Goal: Navigation & Orientation: Locate item on page

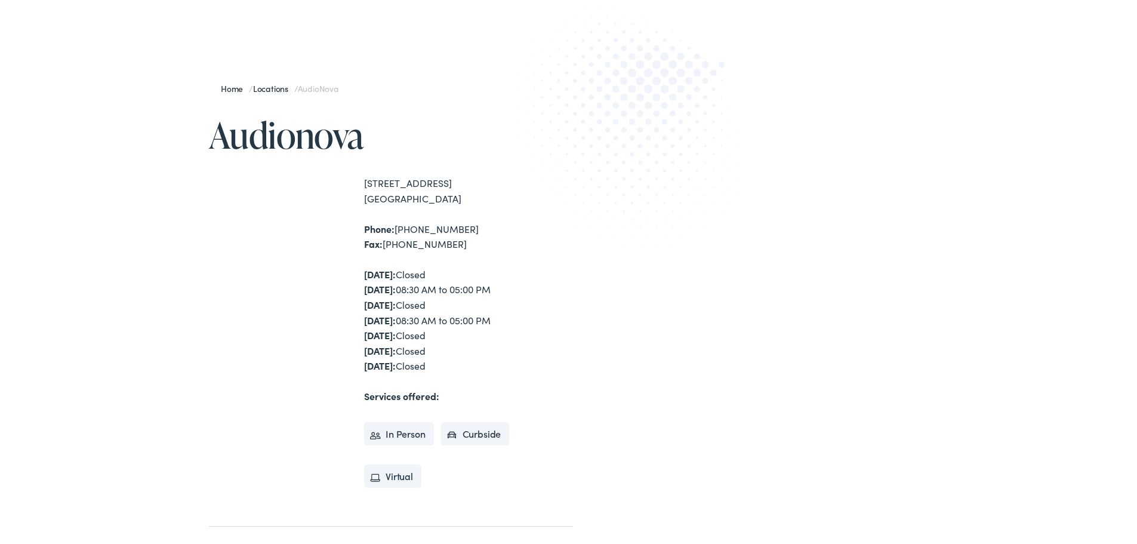
scroll to position [119, 0]
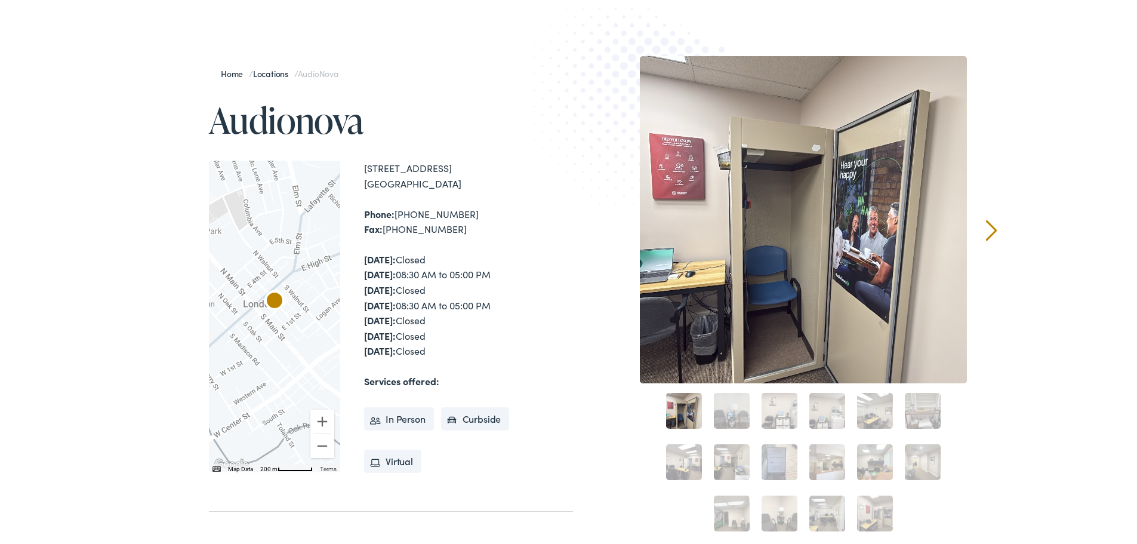
click at [986, 229] on link "Next" at bounding box center [991, 227] width 11 height 21
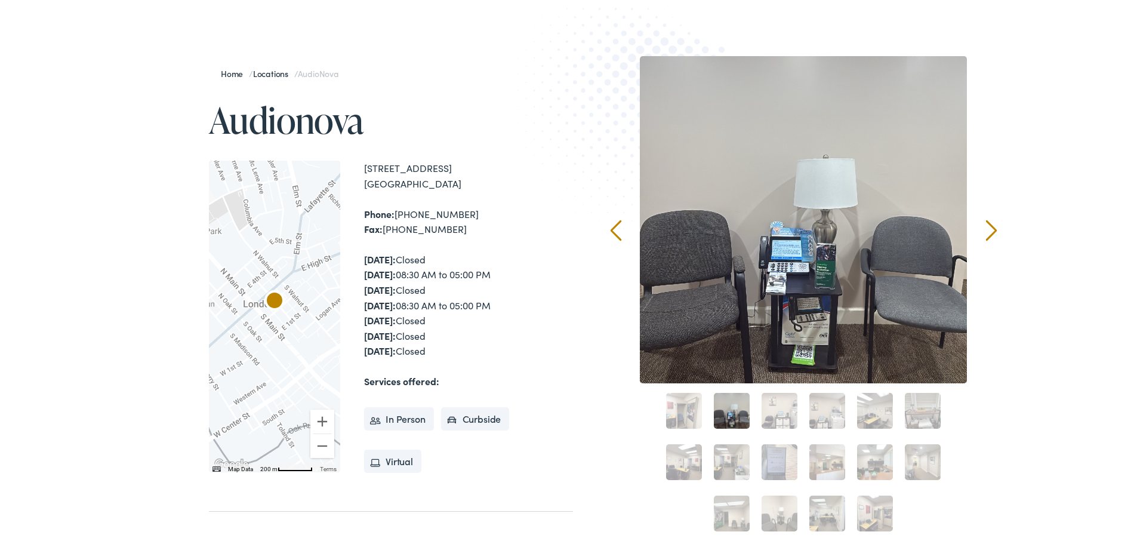
click at [986, 229] on link "Next" at bounding box center [991, 227] width 11 height 21
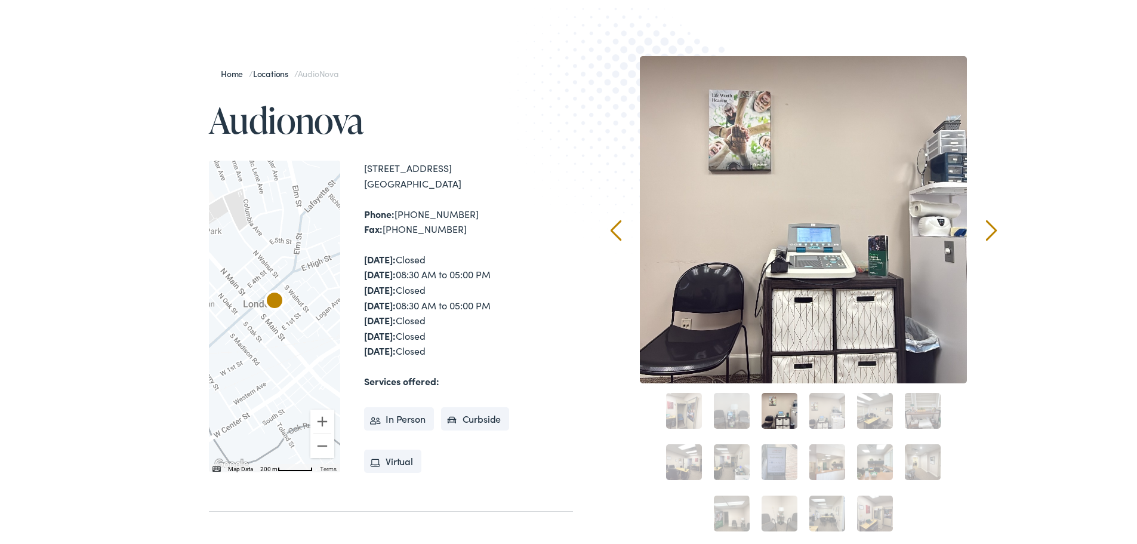
click at [986, 229] on link "Next" at bounding box center [991, 227] width 11 height 21
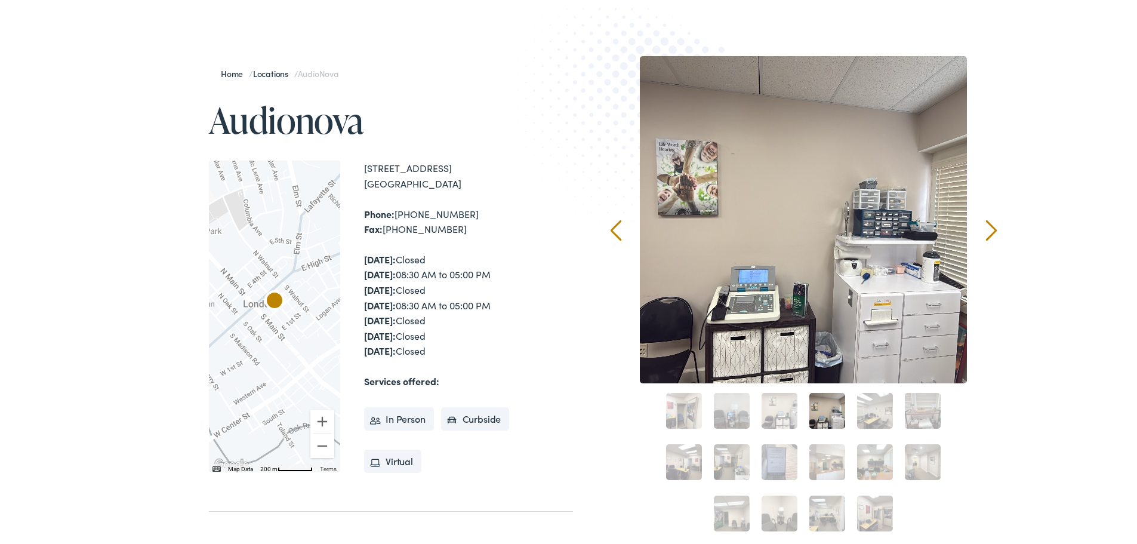
click at [986, 229] on link "Next" at bounding box center [991, 227] width 11 height 21
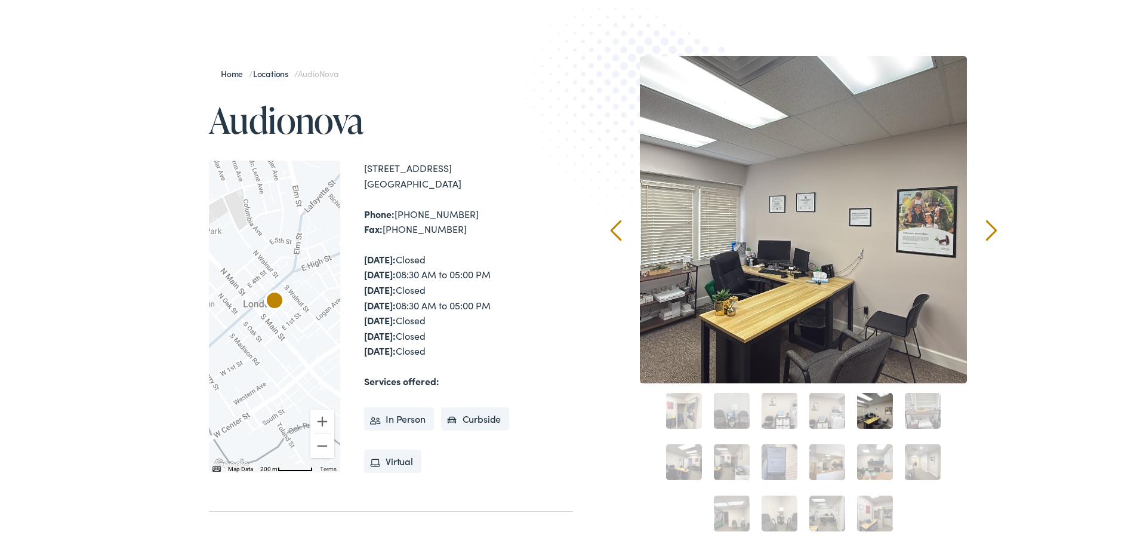
click at [986, 229] on link "Next" at bounding box center [991, 227] width 11 height 21
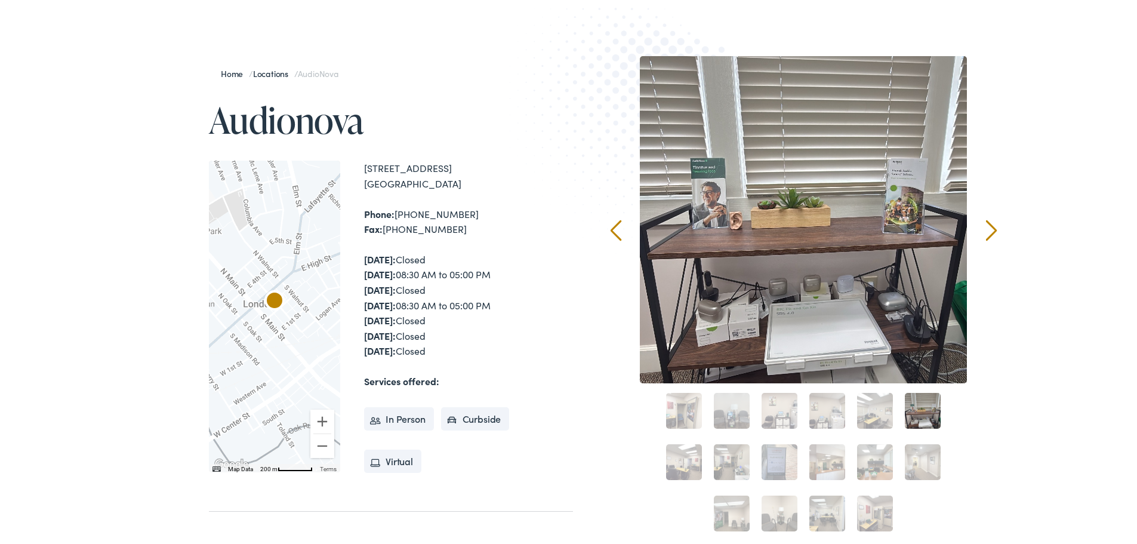
click at [986, 229] on link "Next" at bounding box center [991, 227] width 11 height 21
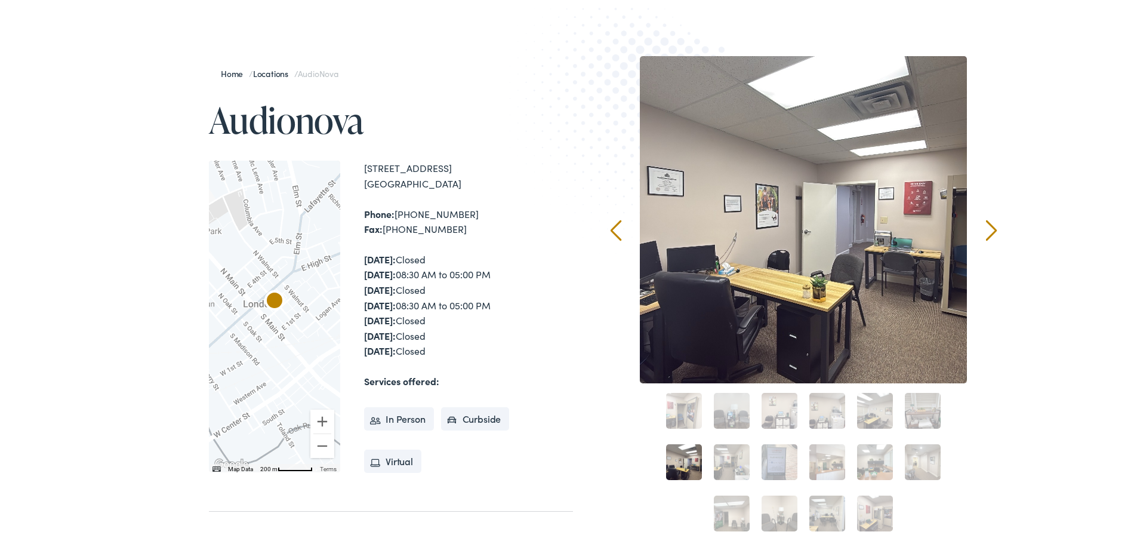
click at [986, 229] on link "Next" at bounding box center [991, 227] width 11 height 21
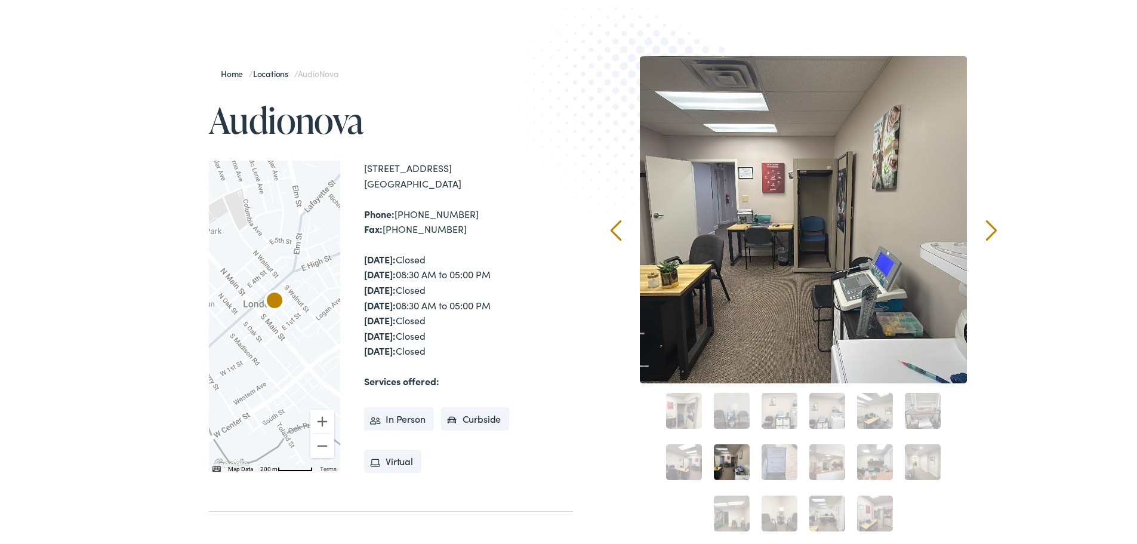
click at [986, 229] on link "Next" at bounding box center [991, 227] width 11 height 21
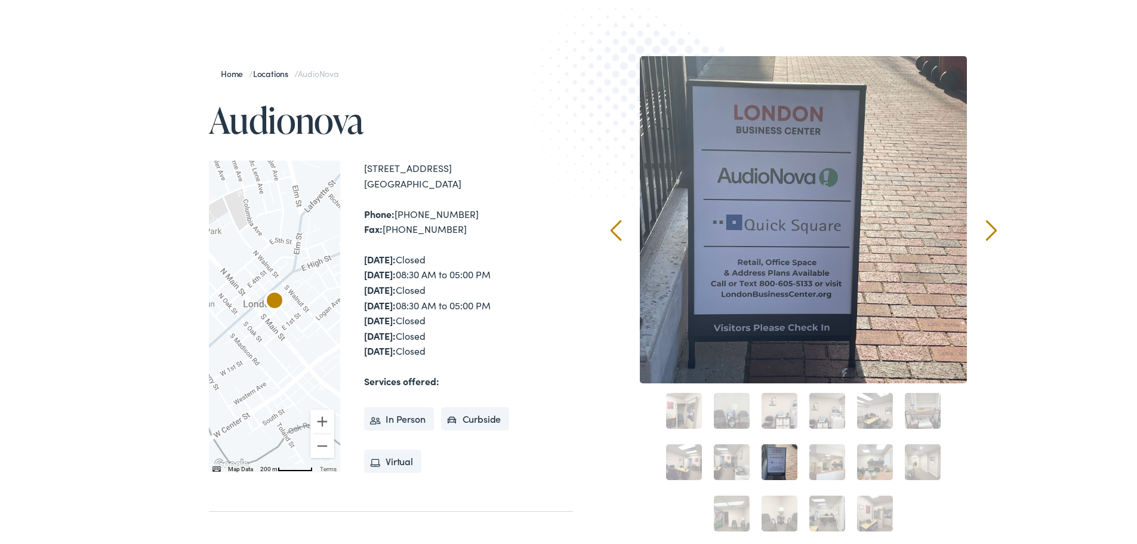
click at [986, 229] on link "Next" at bounding box center [991, 227] width 11 height 21
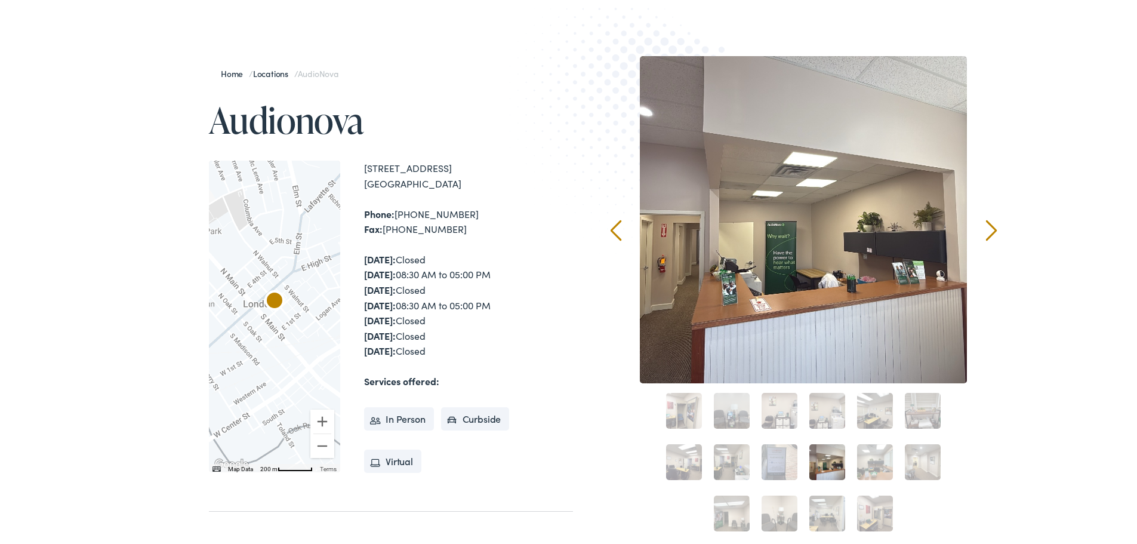
click at [986, 229] on link "Next" at bounding box center [991, 227] width 11 height 21
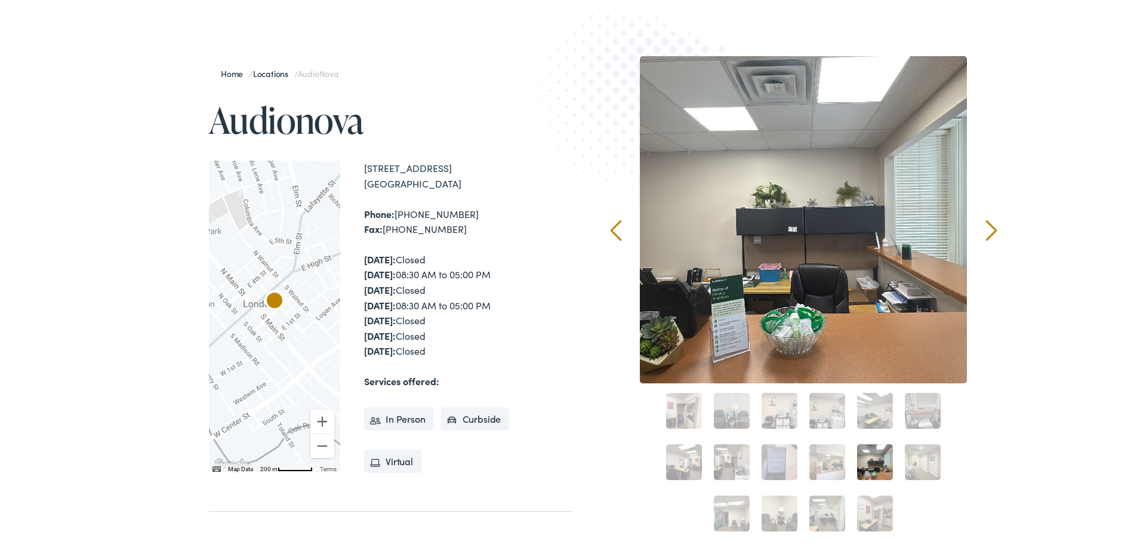
click at [986, 229] on link "Next" at bounding box center [991, 227] width 11 height 21
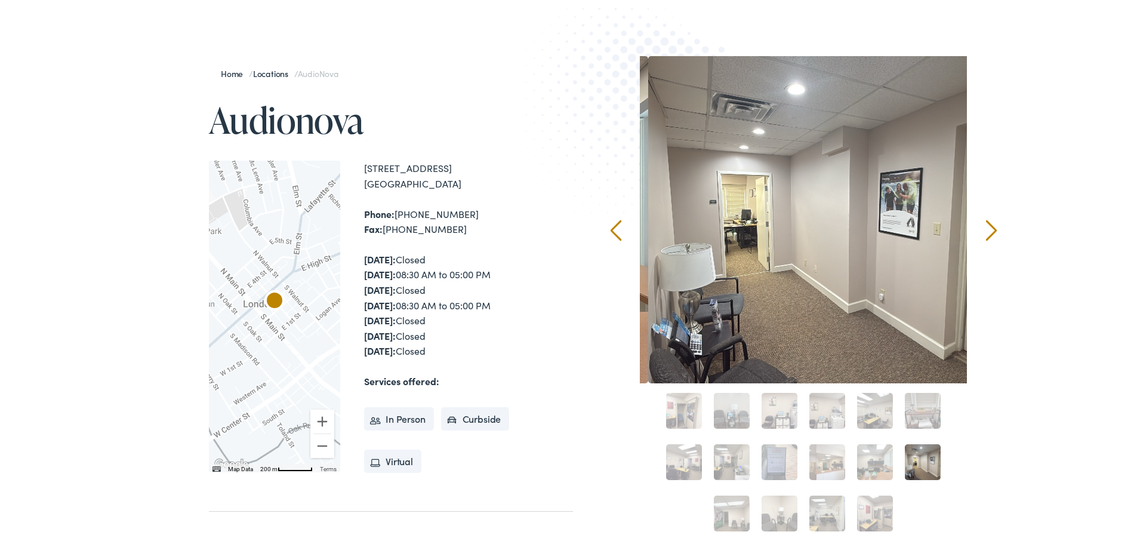
click at [986, 229] on link "Next" at bounding box center [991, 227] width 11 height 21
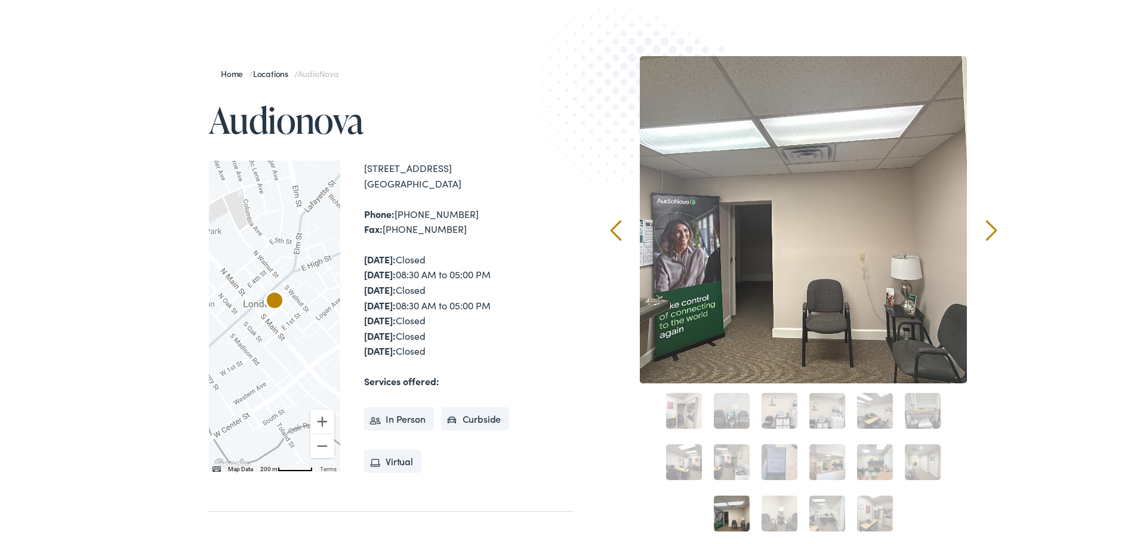
click at [986, 229] on link "Next" at bounding box center [991, 227] width 11 height 21
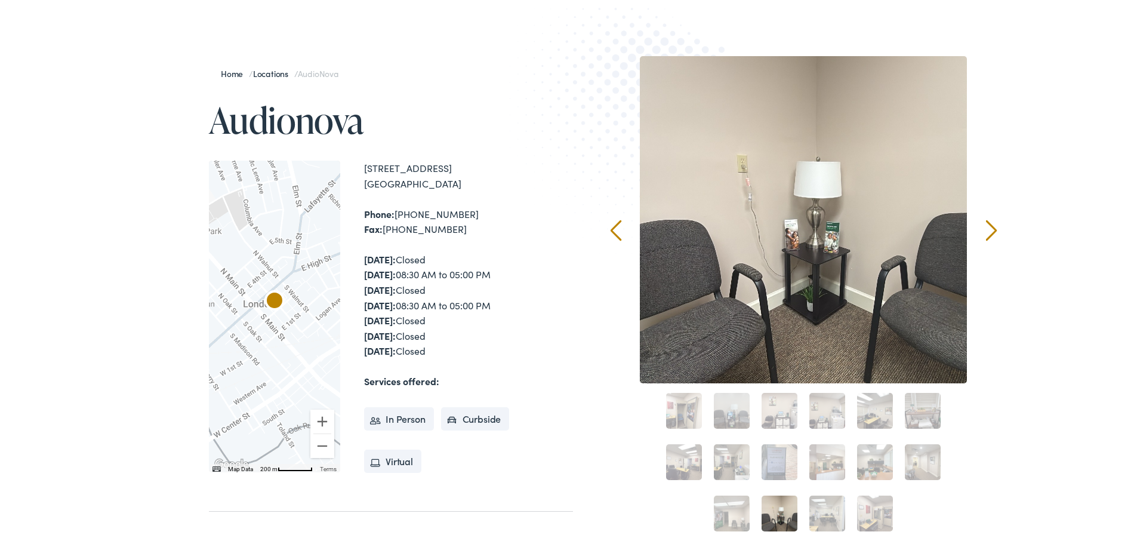
click at [986, 229] on link "Next" at bounding box center [991, 227] width 11 height 21
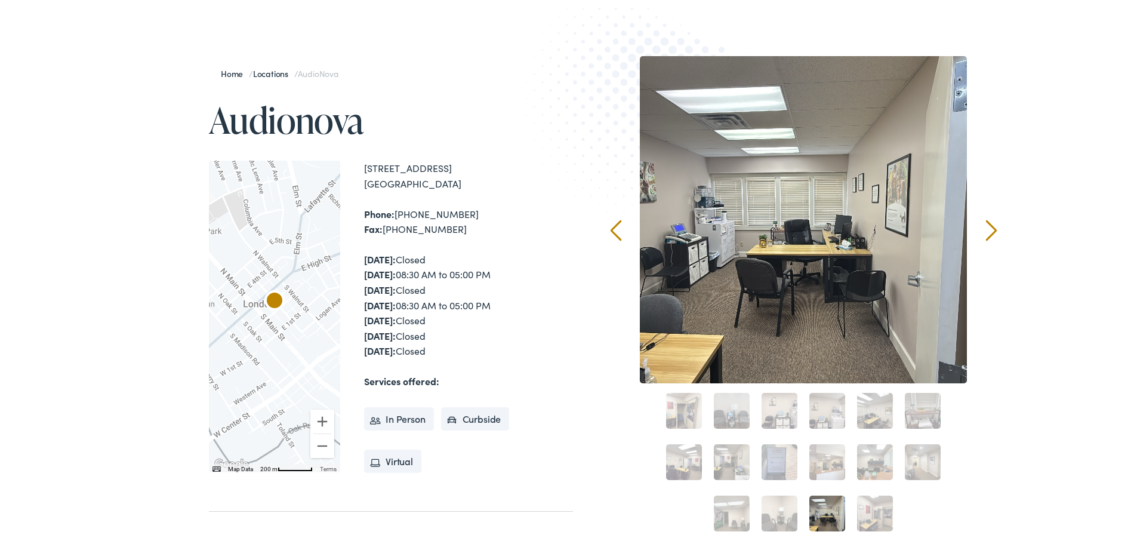
click at [986, 229] on link "Next" at bounding box center [991, 227] width 11 height 21
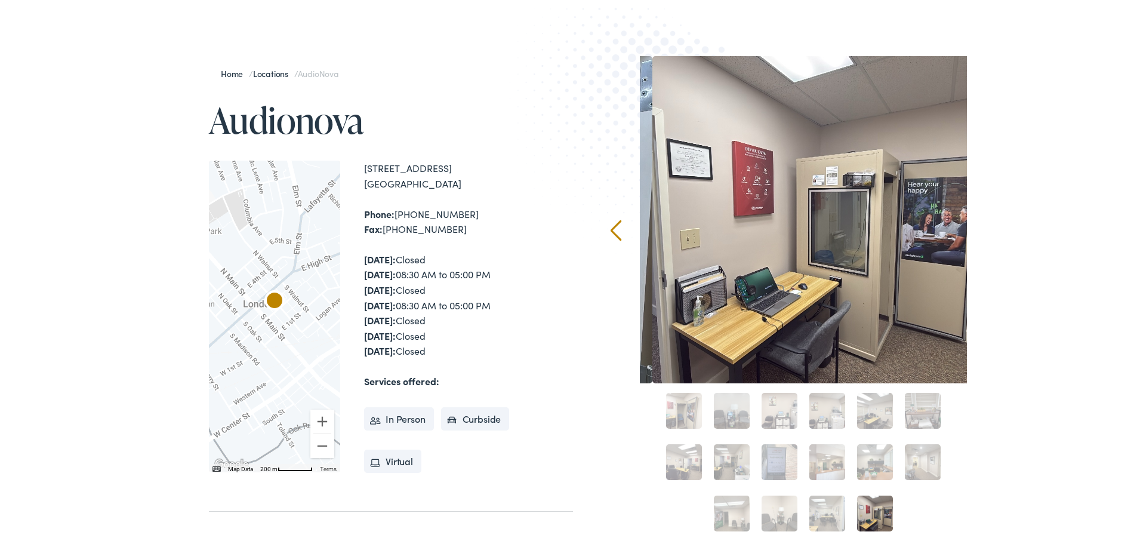
click at [985, 229] on div "Home / Locations / AudioNova Audionova ← Move left → Move right ↑ Move up ↓ Mov…" at bounding box center [573, 319] width 1146 height 650
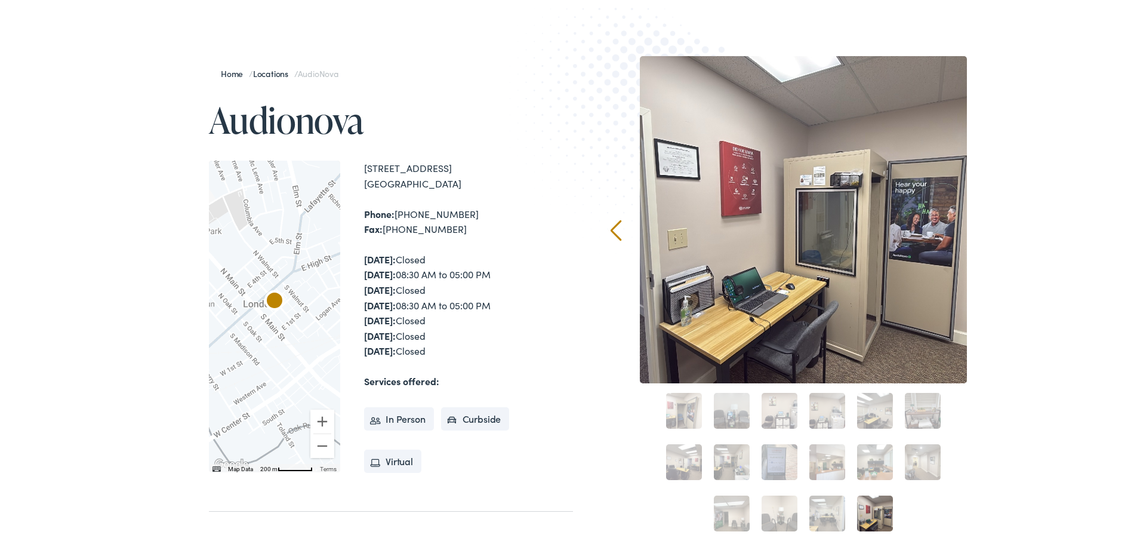
click at [621, 232] on img at bounding box center [640, 117] width 262 height 286
click at [613, 229] on link "Prev" at bounding box center [616, 227] width 11 height 21
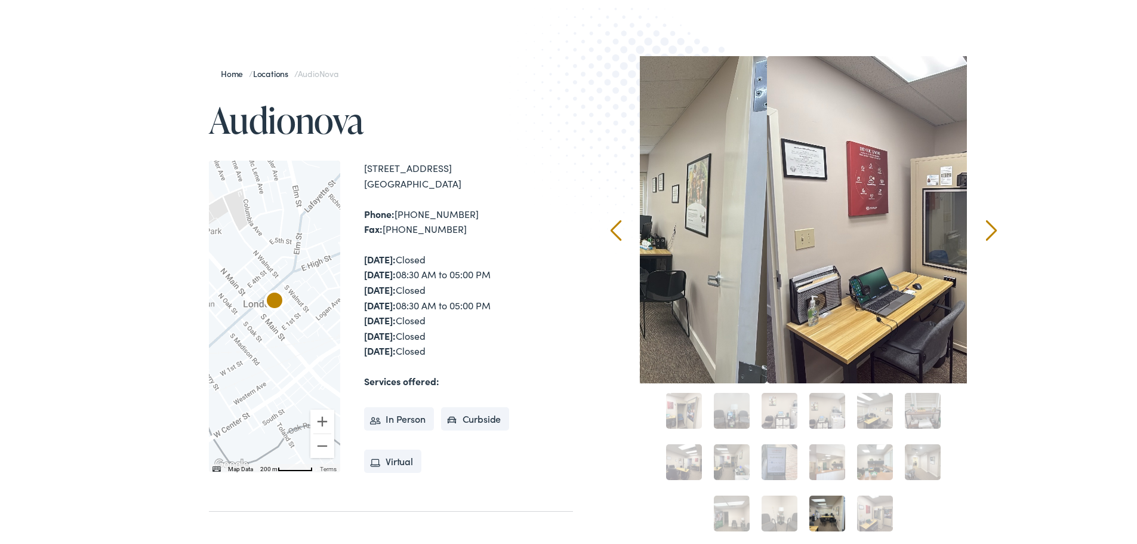
click at [613, 229] on link "Prev" at bounding box center [616, 227] width 11 height 21
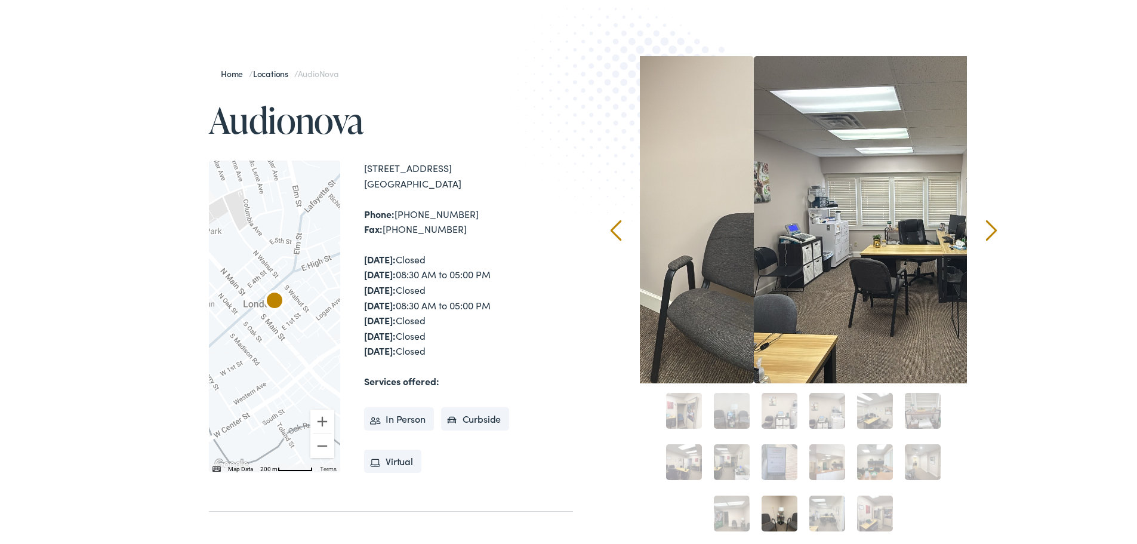
click at [613, 229] on link "Prev" at bounding box center [616, 227] width 11 height 21
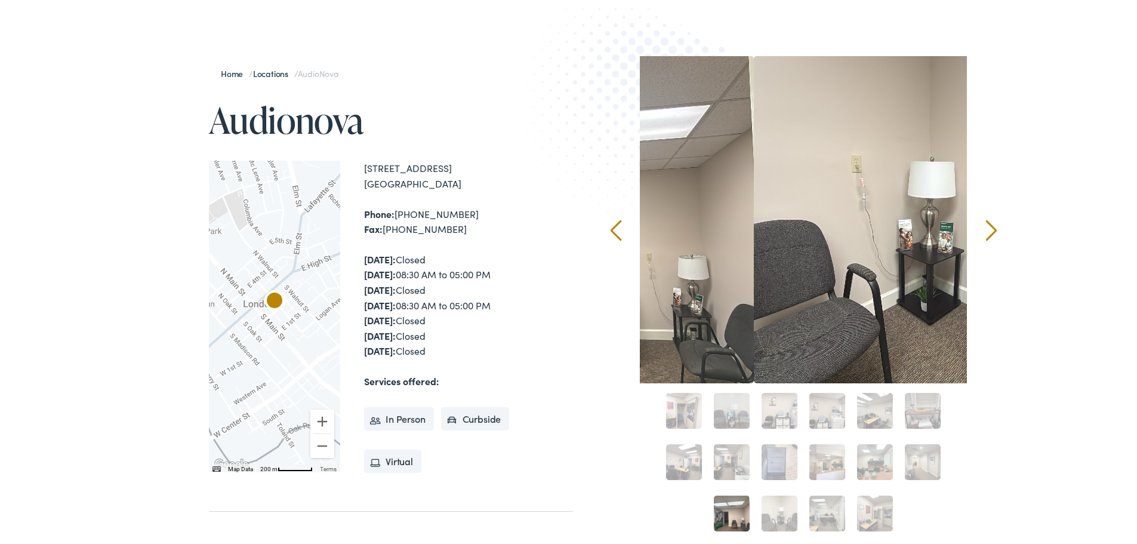
click at [613, 229] on link "Prev" at bounding box center [616, 227] width 11 height 21
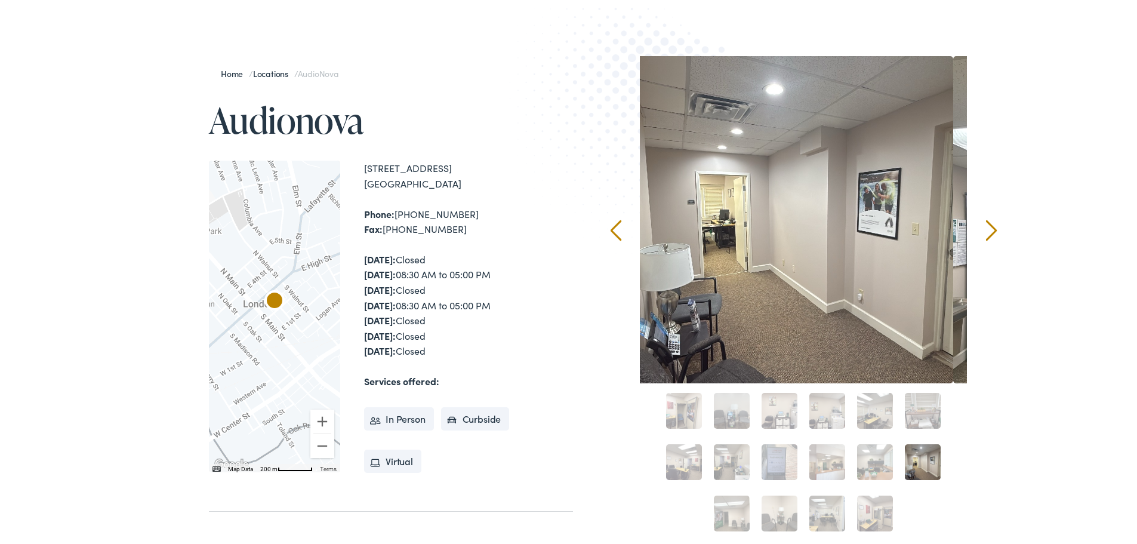
click at [613, 229] on link "Prev" at bounding box center [616, 227] width 11 height 21
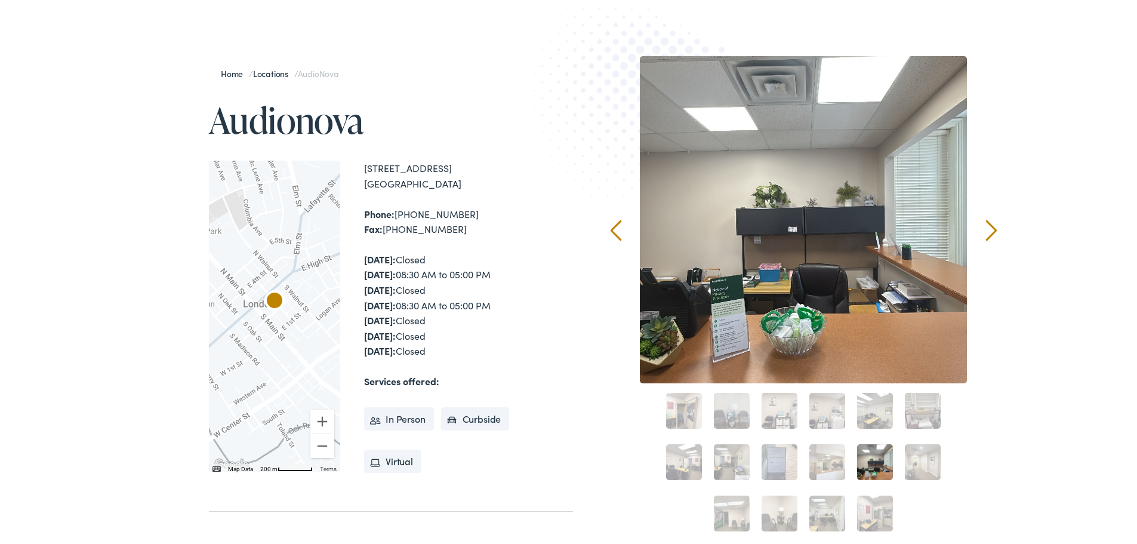
click at [613, 229] on link "Prev" at bounding box center [616, 227] width 11 height 21
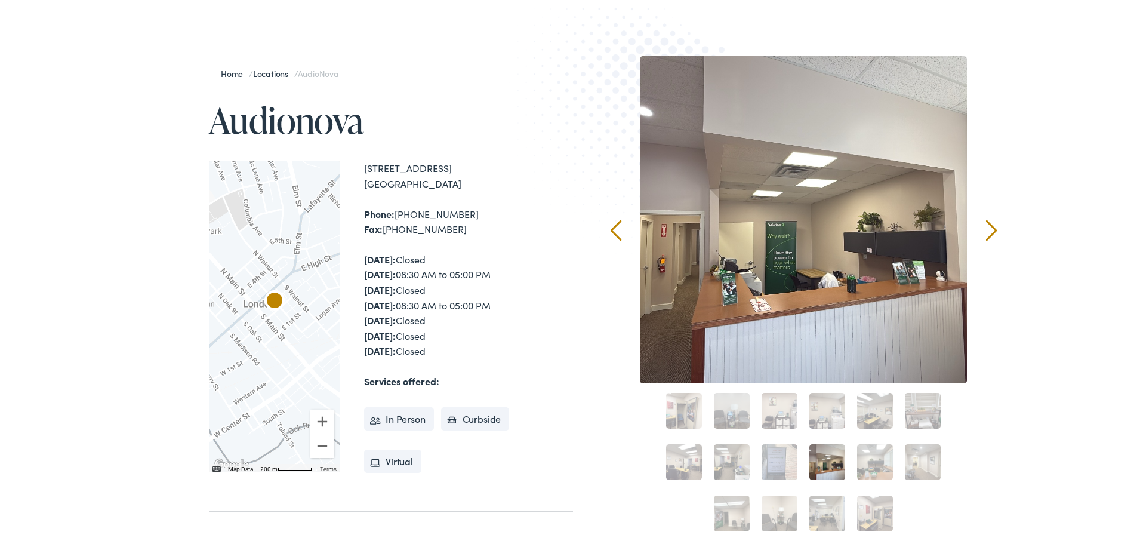
click at [989, 226] on link "Next" at bounding box center [991, 227] width 11 height 21
